Goal: Information Seeking & Learning: Learn about a topic

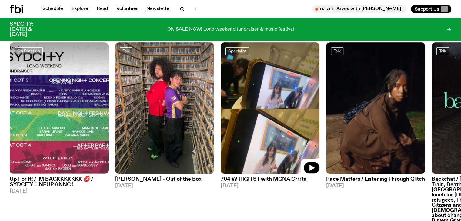
scroll to position [308, 0]
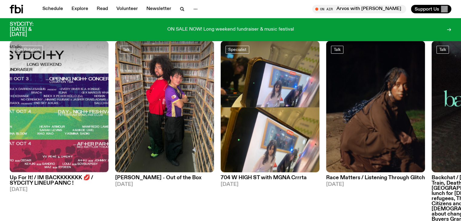
click at [244, 176] on h3 "704 W HIGH ST with MGNA Crrrta" at bounding box center [270, 178] width 99 height 5
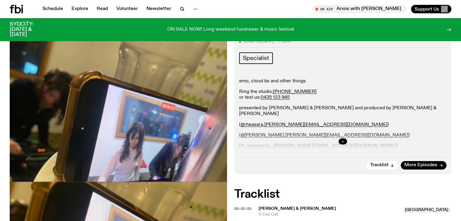
scroll to position [114, 0]
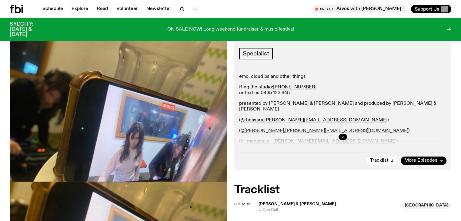
click at [339, 142] on div at bounding box center [343, 136] width 208 height 19
click at [343, 139] on button "button" at bounding box center [343, 137] width 8 height 6
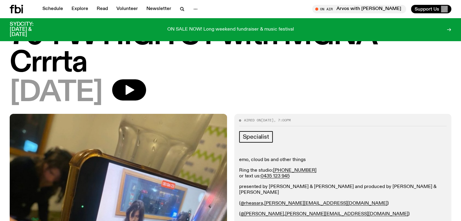
scroll to position [0, 0]
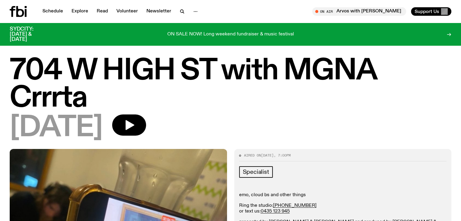
click at [18, 7] on icon at bounding box center [20, 11] width 8 height 11
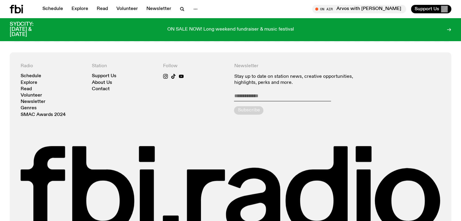
scroll to position [1362, 0]
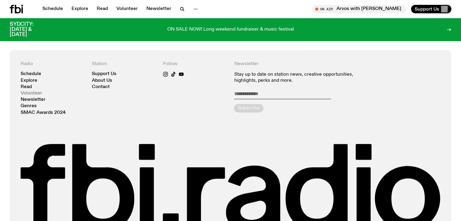
click at [36, 91] on link "Volunteer" at bounding box center [32, 93] width 22 height 5
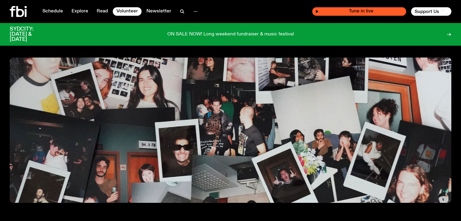
click at [331, 8] on div "Tune in live" at bounding box center [359, 11] width 94 height 8
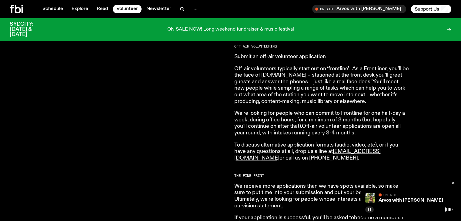
scroll to position [372, 0]
click at [313, 94] on p "Off-air volunteers typically start out on ‘frontline’. As a Frontliner, you’ll …" at bounding box center [321, 85] width 175 height 39
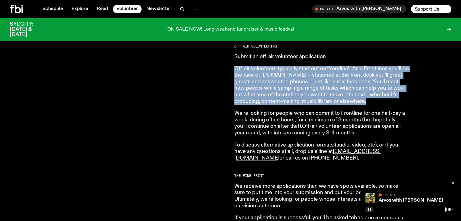
click at [313, 94] on p "Off-air volunteers typically start out on ‘frontline’. As a Frontliner, you’ll …" at bounding box center [321, 85] width 175 height 39
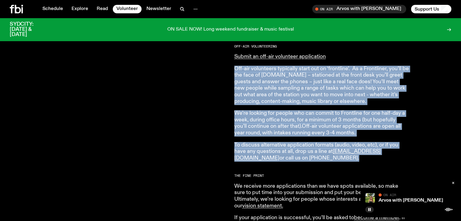
drag, startPoint x: 313, startPoint y: 94, endPoint x: 305, endPoint y: 146, distance: 52.7
click at [305, 146] on article "[DOMAIN_NAME] is made up of a bustling community of passionate and dedicated vo…" at bounding box center [321, 71] width 175 height 389
click at [305, 146] on p "To discuss alternative application formats (audio, video, etc), or if you have …" at bounding box center [321, 152] width 175 height 20
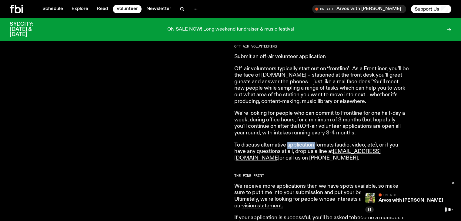
click at [305, 146] on p "To discuss alternative application formats (audio, video, etc), or if you have …" at bounding box center [321, 152] width 175 height 20
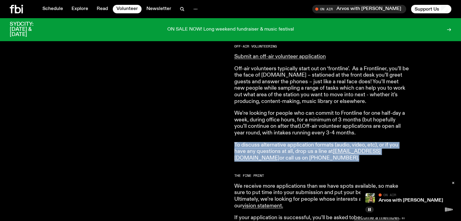
click at [305, 146] on p "To discuss alternative application formats (audio, video, etc), or if you have …" at bounding box center [321, 152] width 175 height 20
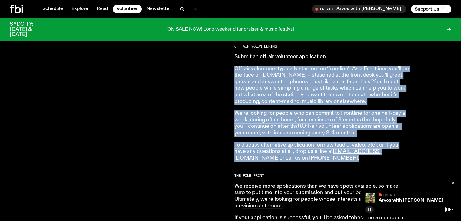
drag, startPoint x: 305, startPoint y: 146, endPoint x: 311, endPoint y: 86, distance: 59.8
click at [311, 86] on article "[DOMAIN_NAME] is made up of a bustling community of passionate and dedicated vo…" at bounding box center [321, 71] width 175 height 389
click at [311, 86] on p "Off-air volunteers typically start out on ‘frontline’. As a Frontliner, you’ll …" at bounding box center [321, 85] width 175 height 39
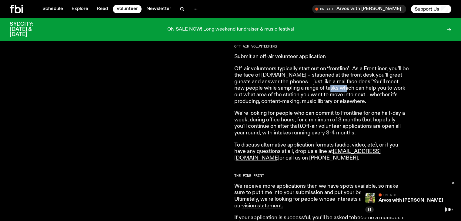
click at [311, 86] on p "Off-air volunteers typically start out on ‘frontline’. As a Frontliner, you’ll …" at bounding box center [321, 85] width 175 height 39
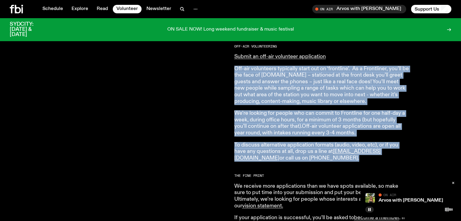
drag, startPoint x: 311, startPoint y: 86, endPoint x: 309, endPoint y: 147, distance: 60.7
click at [309, 147] on article "[DOMAIN_NAME] is made up of a bustling community of passionate and dedicated vo…" at bounding box center [321, 71] width 175 height 389
click at [309, 147] on p "To discuss alternative application formats (audio, video, etc), or if you have …" at bounding box center [321, 152] width 175 height 20
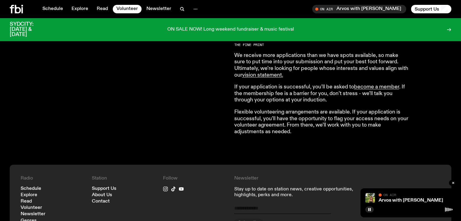
scroll to position [504, 0]
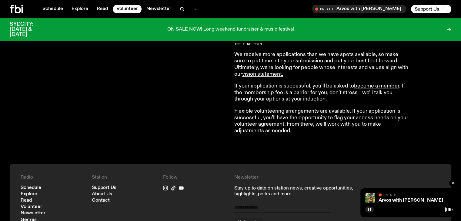
click at [313, 94] on p "If your application is successful, you’ll be asked to become a member . If the …" at bounding box center [321, 93] width 175 height 20
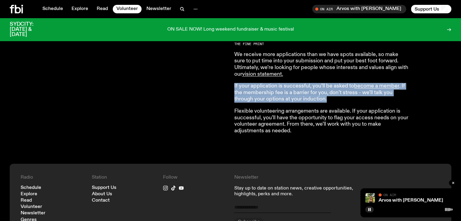
click at [313, 94] on p "If your application is successful, you’ll be asked to become a member . If the …" at bounding box center [321, 93] width 175 height 20
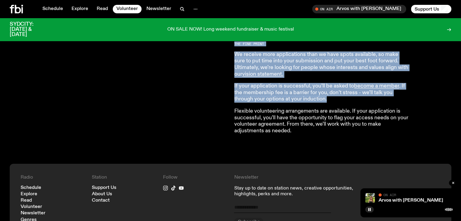
drag, startPoint x: 313, startPoint y: 94, endPoint x: 271, endPoint y: 44, distance: 65.0
click at [271, 44] on h2 "The Fine Print" at bounding box center [321, 43] width 175 height 3
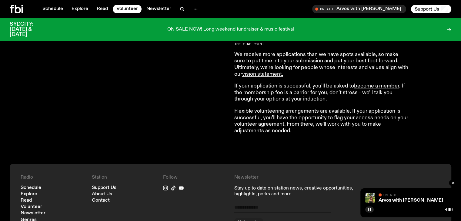
click at [271, 44] on h2 "The Fine Print" at bounding box center [321, 43] width 175 height 3
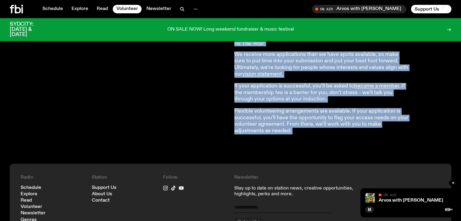
drag, startPoint x: 271, startPoint y: 44, endPoint x: 312, endPoint y: 112, distance: 78.9
click at [312, 112] on p "Flexible volunteering arrangements are available. If your application is succes…" at bounding box center [321, 121] width 175 height 26
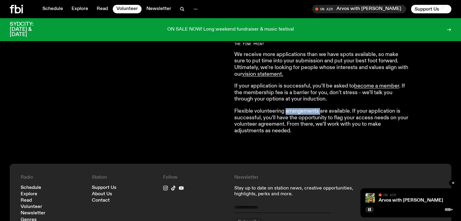
click at [312, 112] on p "Flexible volunteering arrangements are available. If your application is succes…" at bounding box center [321, 121] width 175 height 26
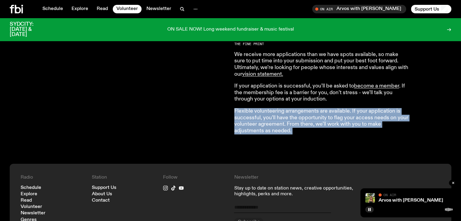
click at [312, 112] on p "Flexible volunteering arrangements are available. If your application is succes…" at bounding box center [321, 121] width 175 height 26
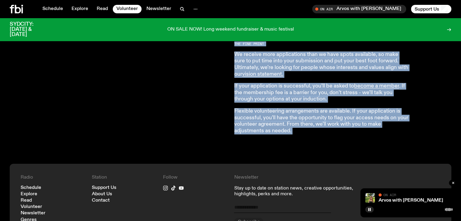
drag, startPoint x: 312, startPoint y: 112, endPoint x: 259, endPoint y: 42, distance: 87.1
click at [308, 73] on p "We receive more applications than we have spots available, so make sure to put …" at bounding box center [321, 65] width 175 height 26
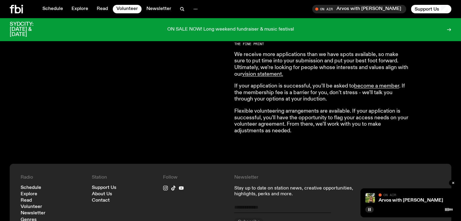
click at [370, 212] on button "button" at bounding box center [369, 210] width 8 height 6
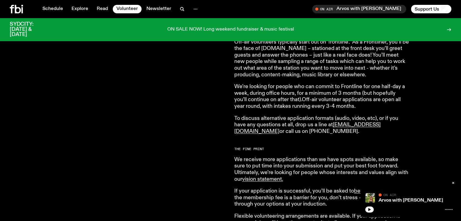
scroll to position [399, 0]
